Goal: Task Accomplishment & Management: Use online tool/utility

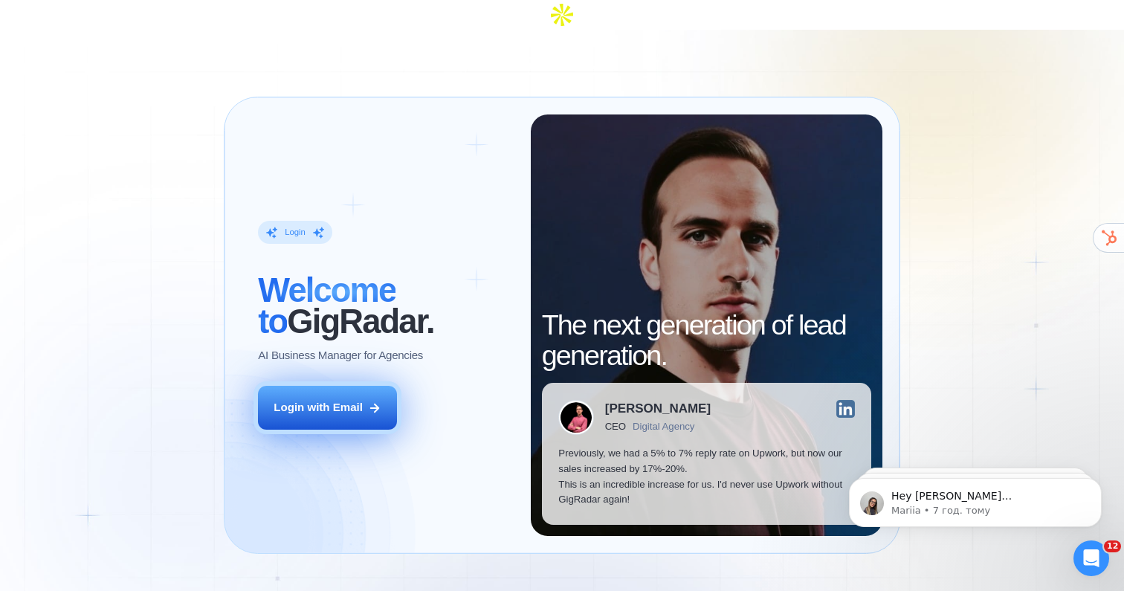
click at [384, 386] on button "Login with Email" at bounding box center [327, 408] width 139 height 44
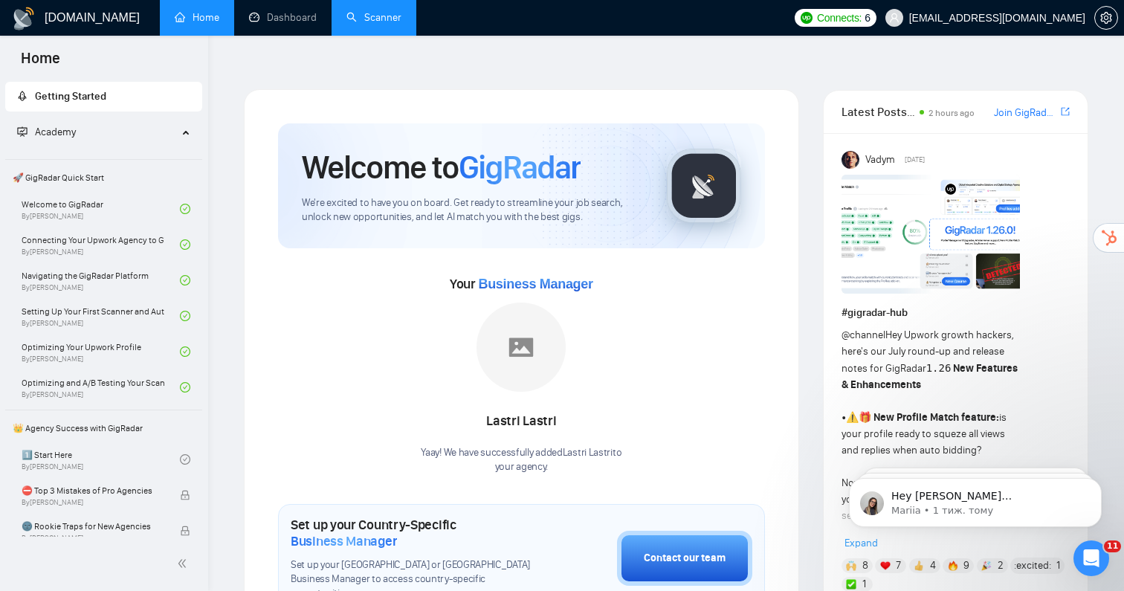
click at [365, 13] on link "Scanner" at bounding box center [374, 17] width 55 height 13
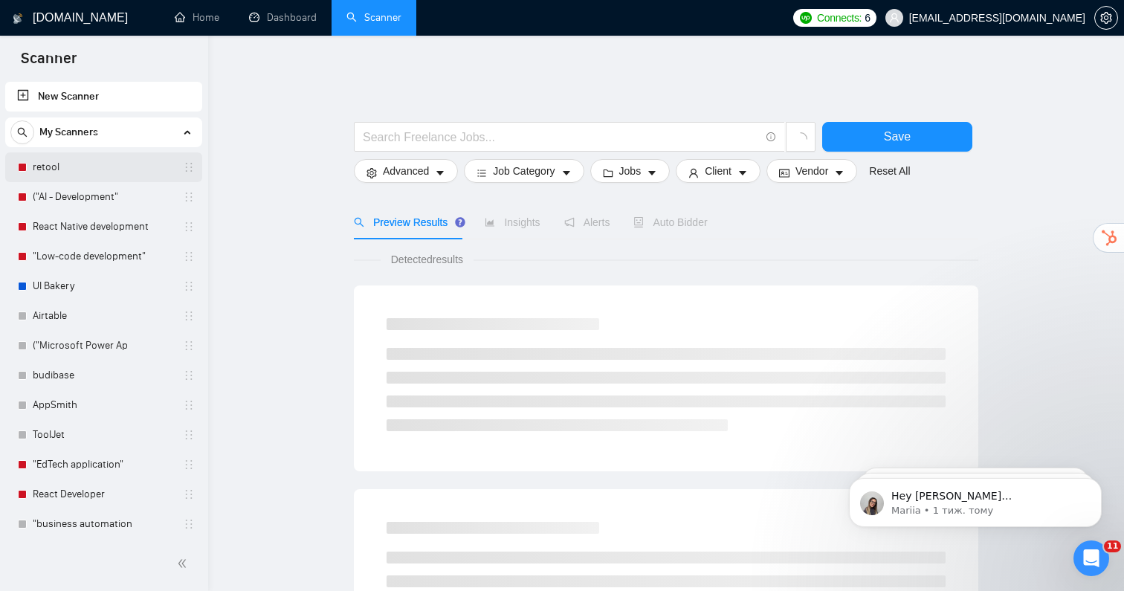
click at [79, 173] on link "retool" at bounding box center [103, 167] width 141 height 30
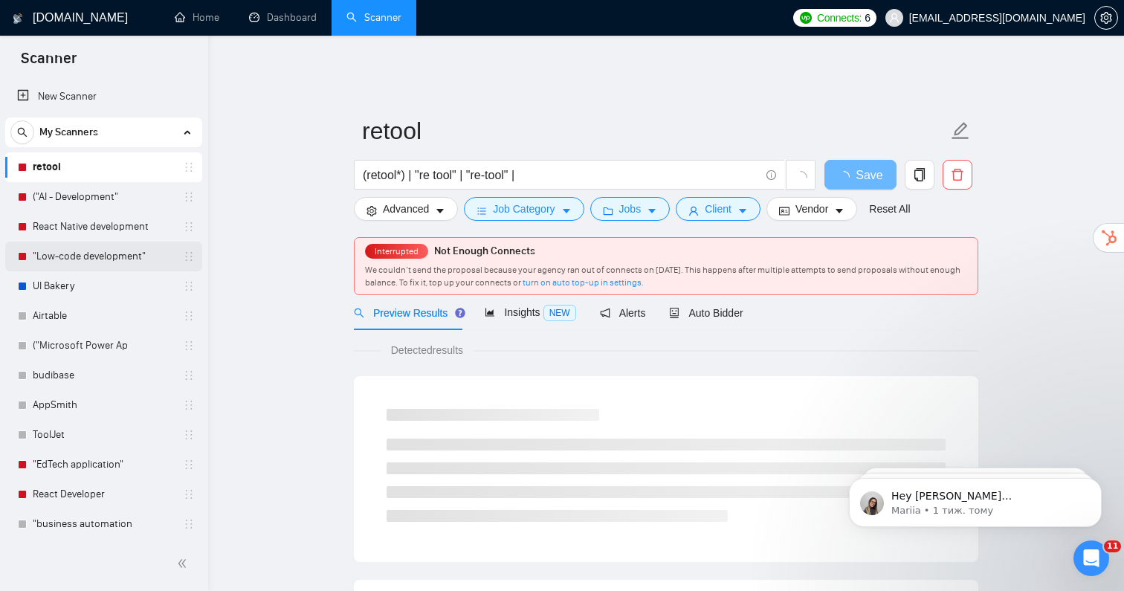
click at [104, 267] on link ""Low-code development"" at bounding box center [103, 257] width 141 height 30
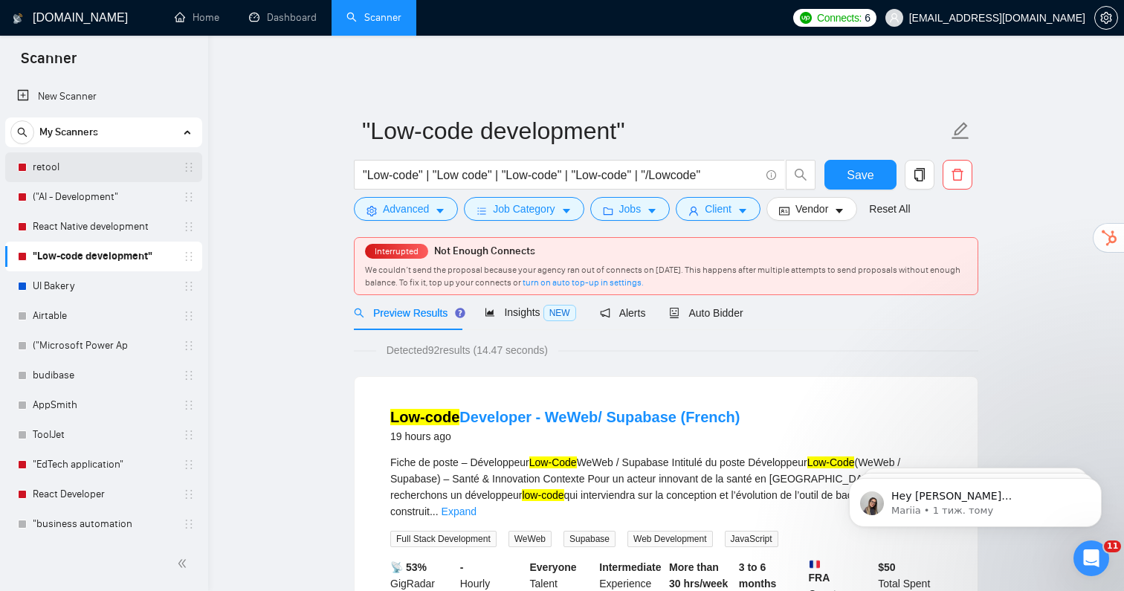
click at [112, 169] on link "retool" at bounding box center [103, 167] width 141 height 30
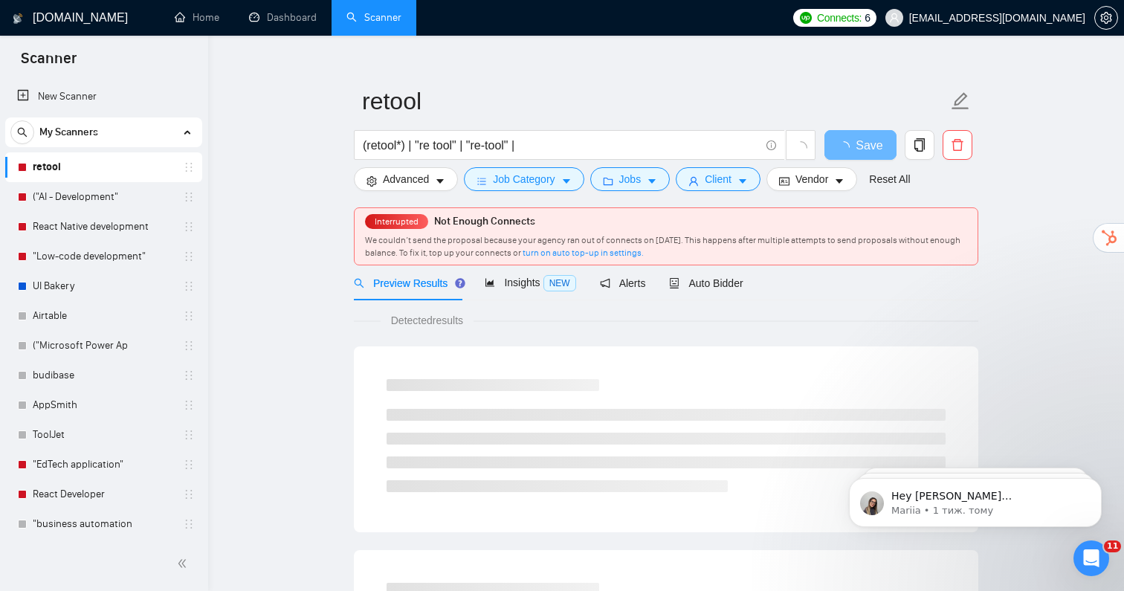
scroll to position [32, 0]
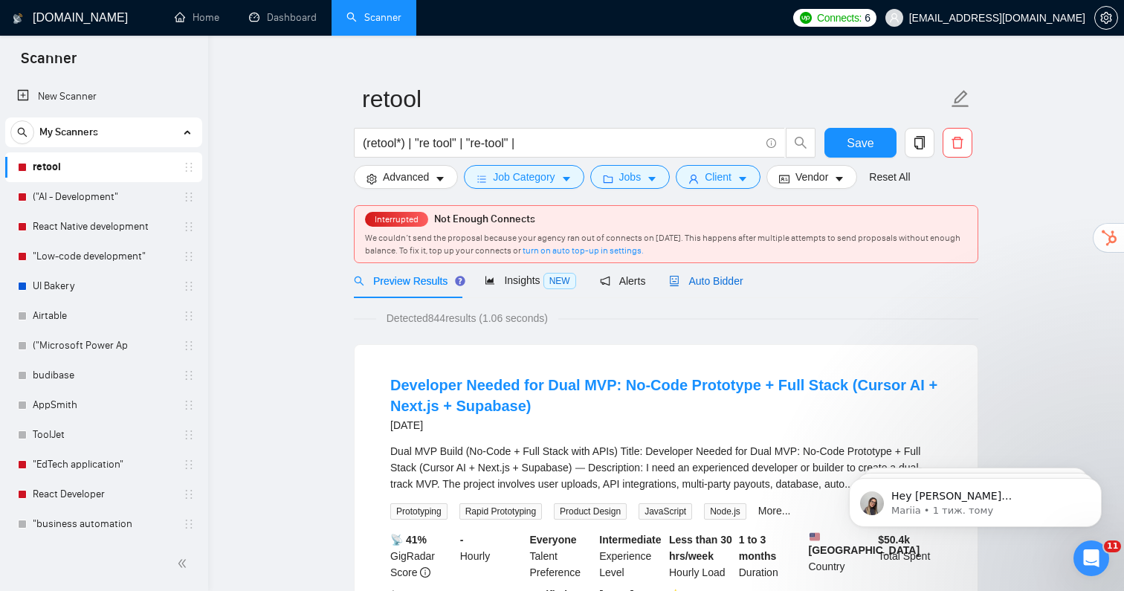
click at [698, 275] on span "Auto Bidder" at bounding box center [706, 281] width 74 height 12
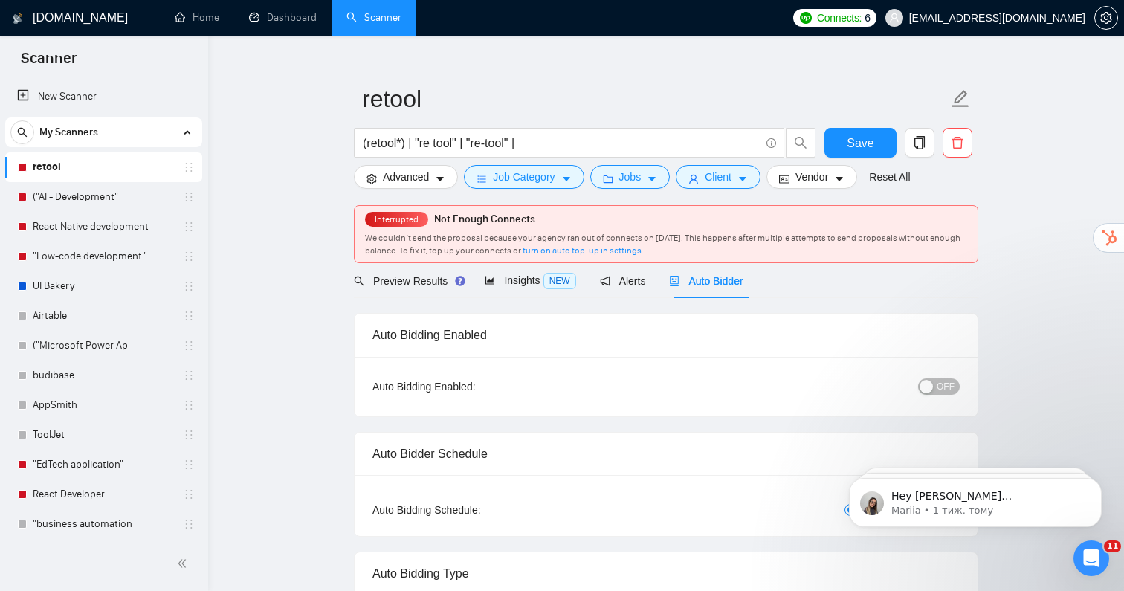
checkbox input "true"
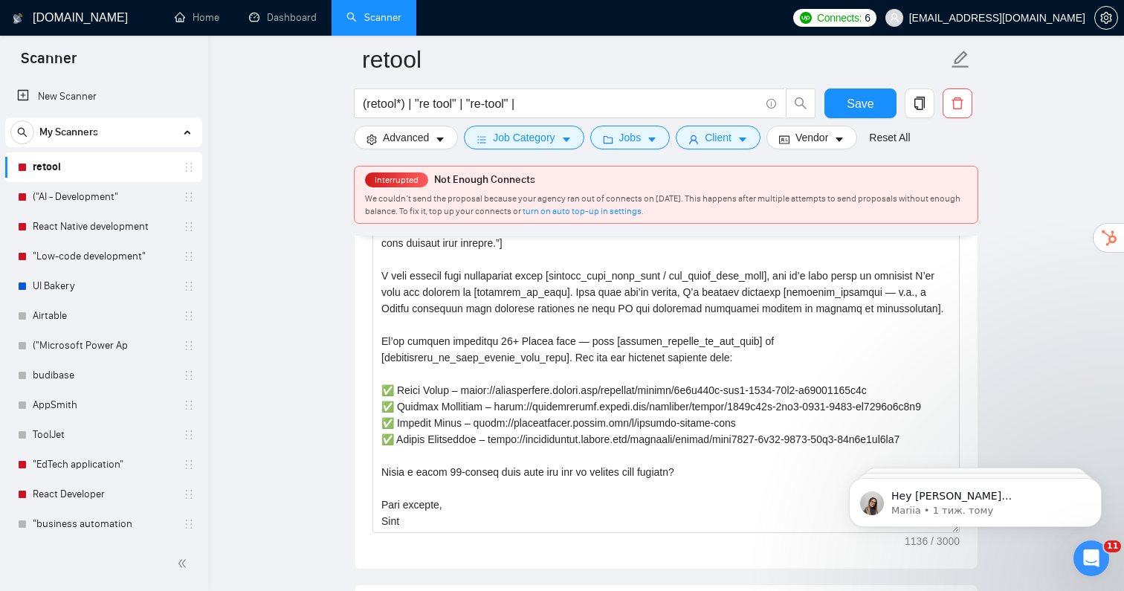
scroll to position [1828, 0]
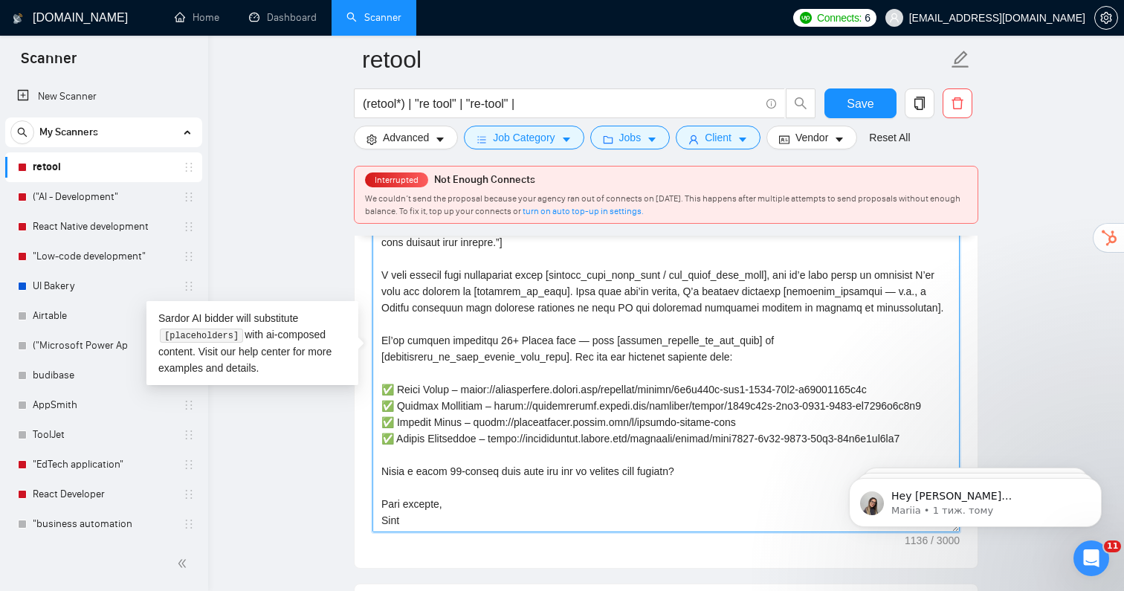
drag, startPoint x: 463, startPoint y: 376, endPoint x: 490, endPoint y: 361, distance: 31.3
click at [490, 361] on textarea "Cover letter template:" at bounding box center [667, 365] width 588 height 335
